Goal: Information Seeking & Learning: Learn about a topic

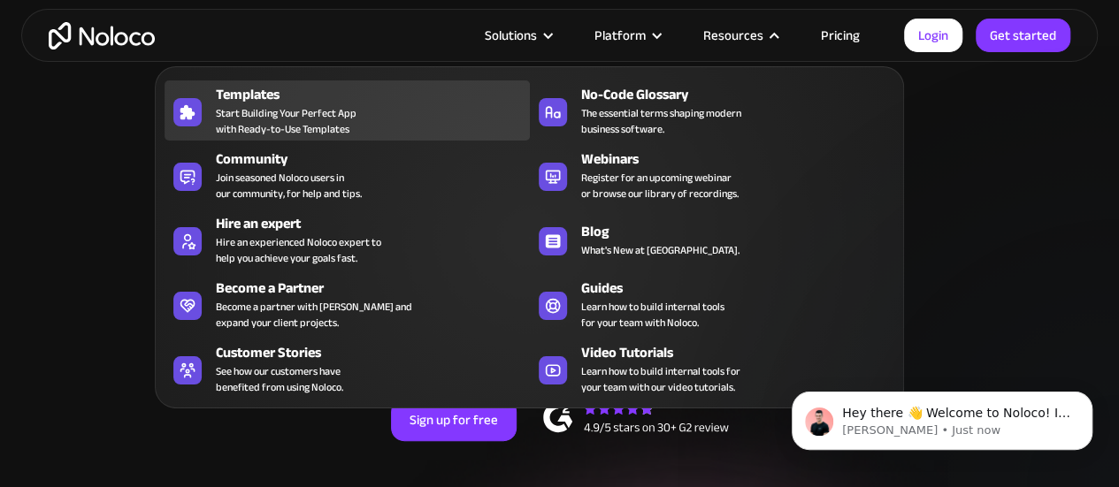
click at [359, 111] on div "Templates Start Building Your Perfect App with Ready-to-Use Templates" at bounding box center [368, 110] width 304 height 53
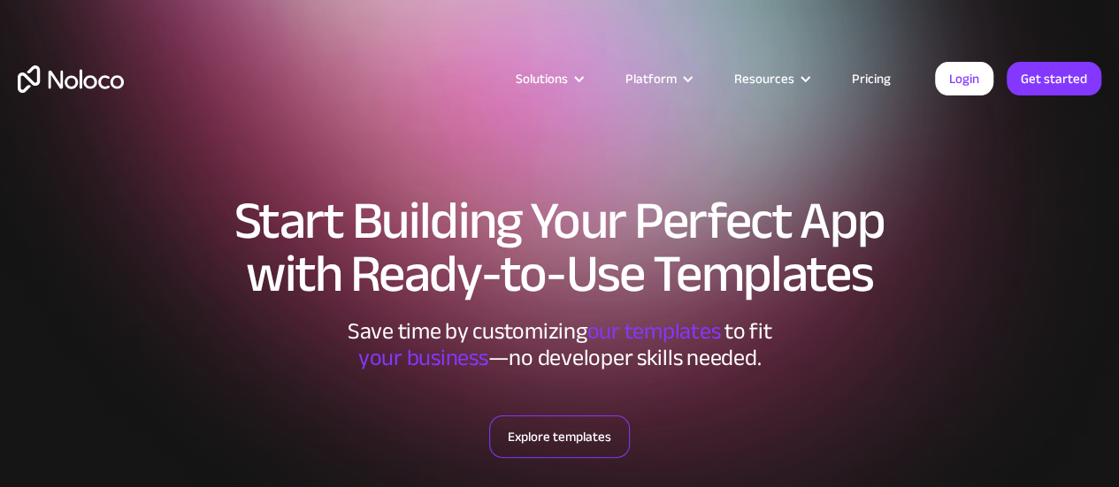
click at [564, 434] on link "Explore templates" at bounding box center [559, 437] width 141 height 42
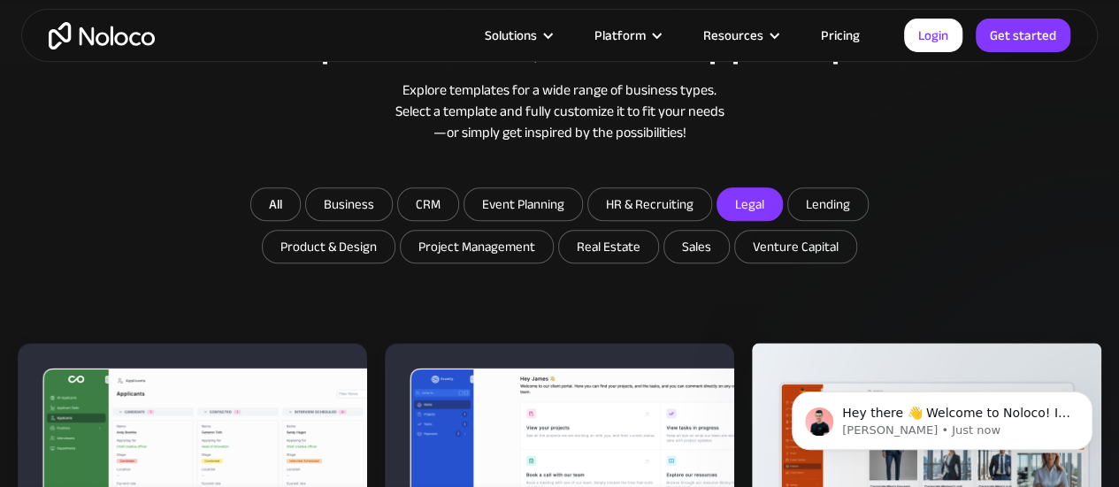
click at [764, 199] on input "Legal" at bounding box center [749, 204] width 65 height 32
checkbox input "true"
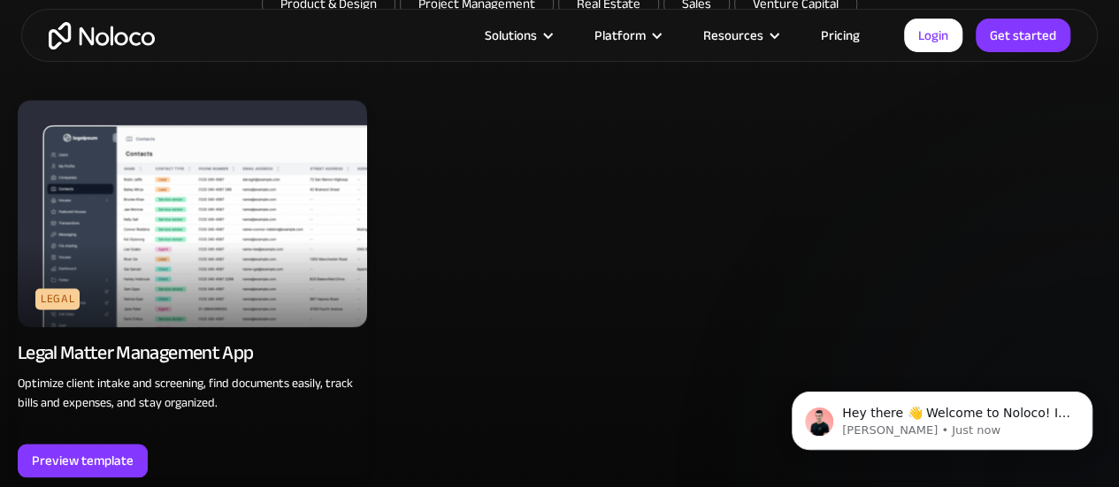
scroll to position [1170, 0]
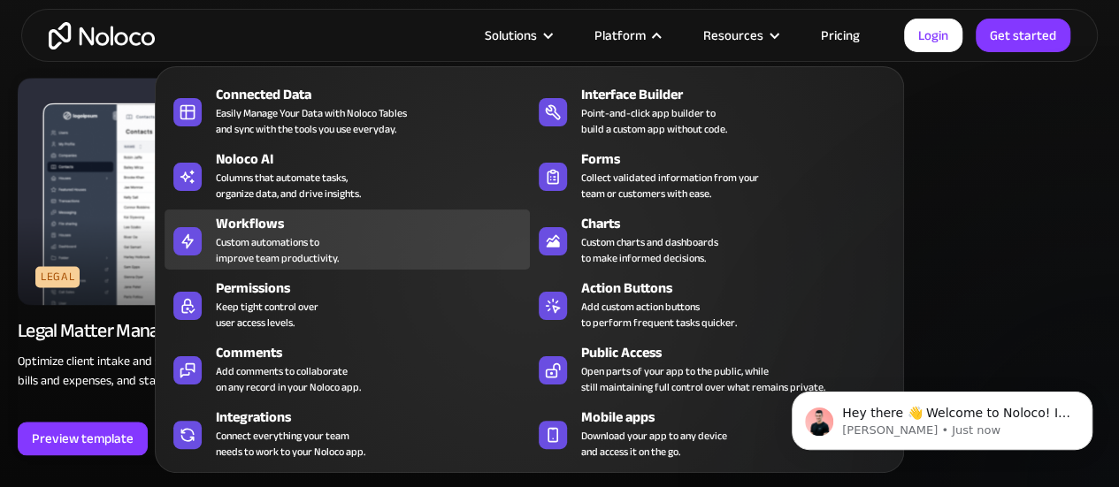
click at [327, 254] on div "Custom automations to improve team productivity." at bounding box center [277, 250] width 123 height 32
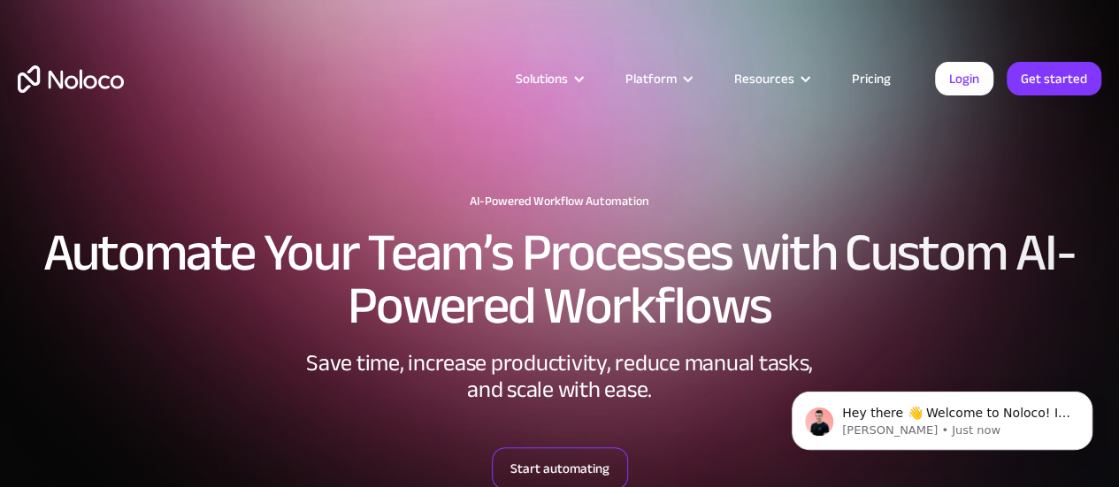
click at [528, 448] on link "Start automating" at bounding box center [560, 468] width 136 height 42
